Goal: Find specific page/section: Find specific page/section

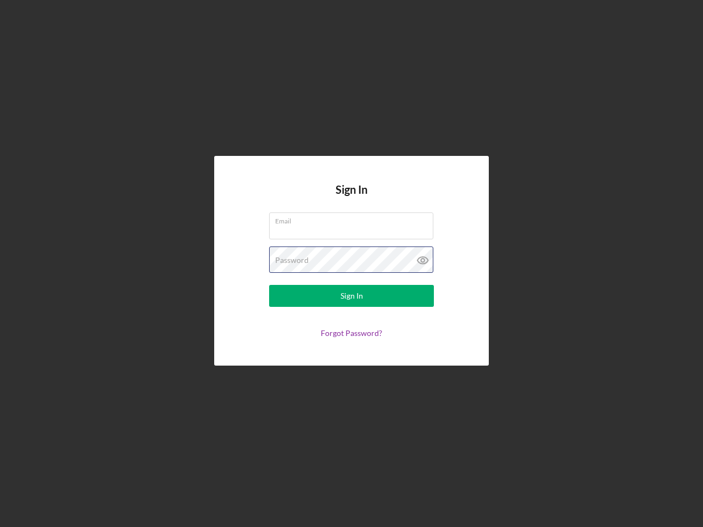
click at [352, 264] on div "Password" at bounding box center [351, 260] width 165 height 27
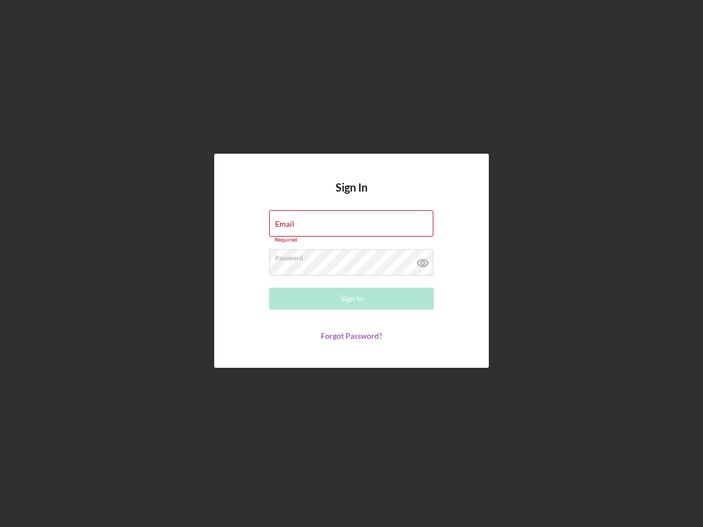
click at [423, 260] on icon at bounding box center [422, 262] width 27 height 27
